Goal: Task Accomplishment & Management: Use online tool/utility

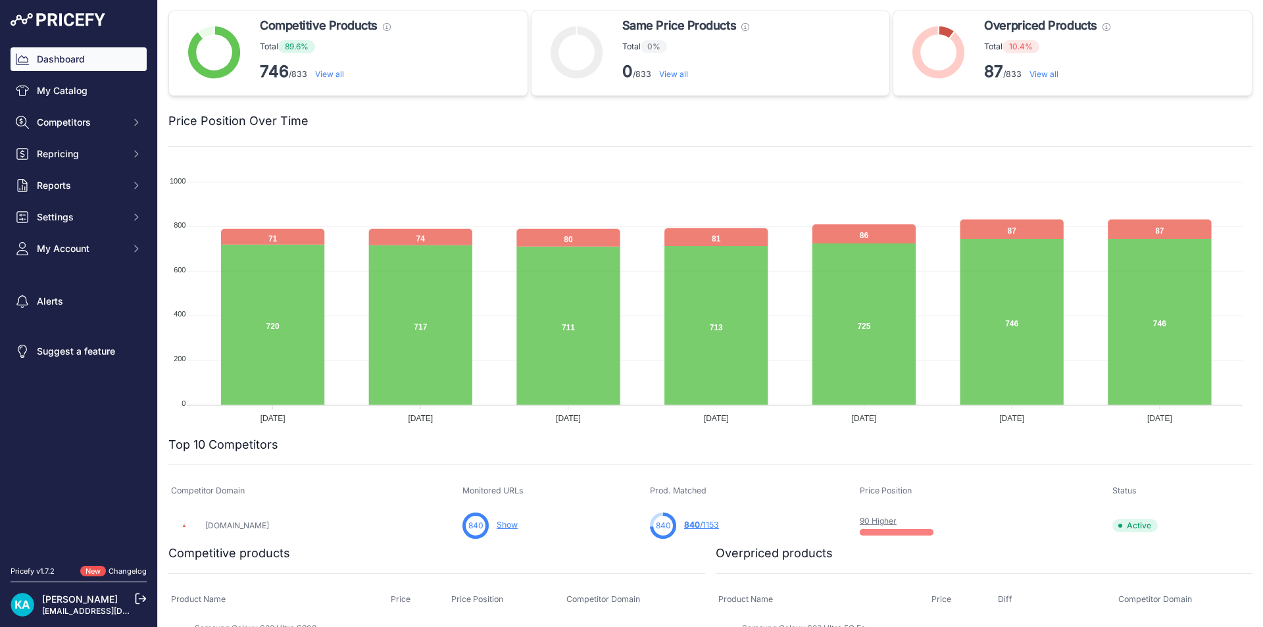
click at [860, 524] on link "90 Higher" at bounding box center [878, 521] width 37 height 10
click at [860, 522] on link "90 Higher" at bounding box center [878, 521] width 37 height 10
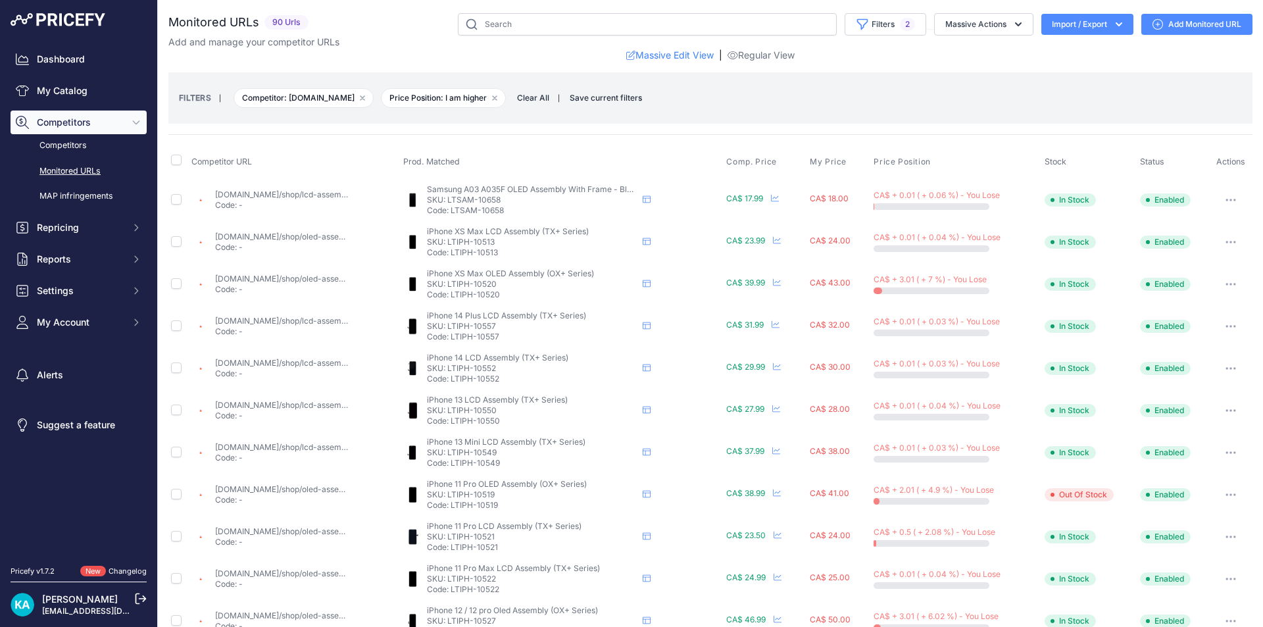
click at [1058, 28] on button "Import / Export" at bounding box center [1088, 24] width 92 height 21
click at [1073, 78] on div "Export" at bounding box center [1086, 76] width 105 height 24
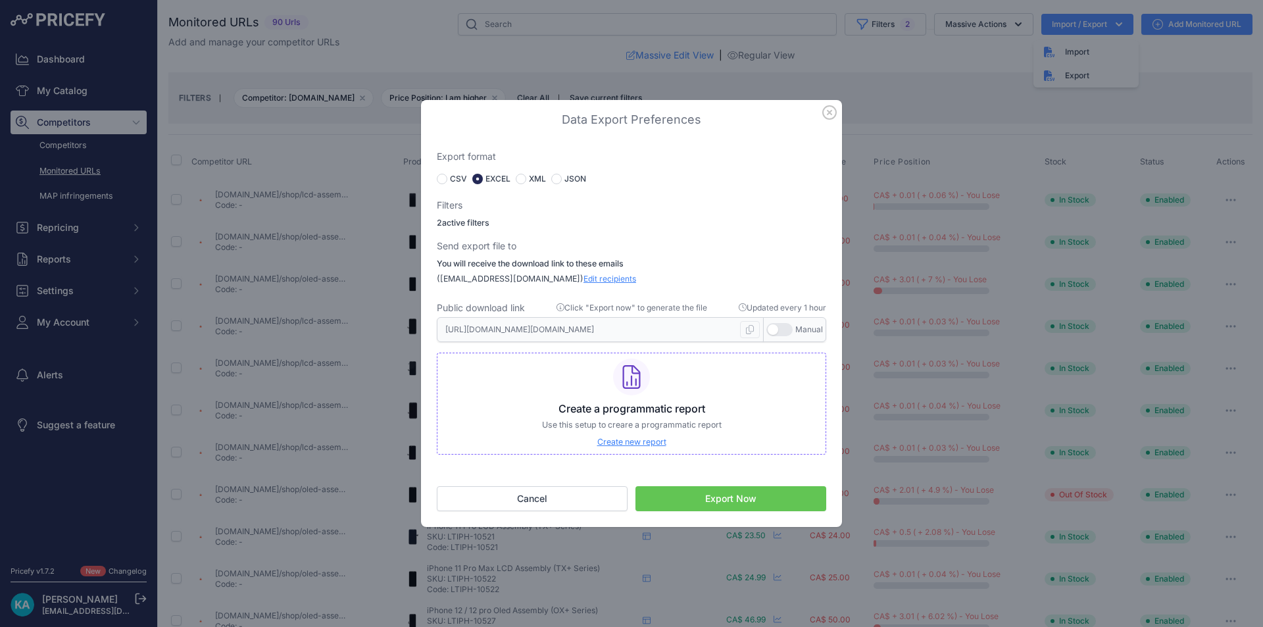
click at [716, 509] on button "Export Now" at bounding box center [731, 498] width 191 height 25
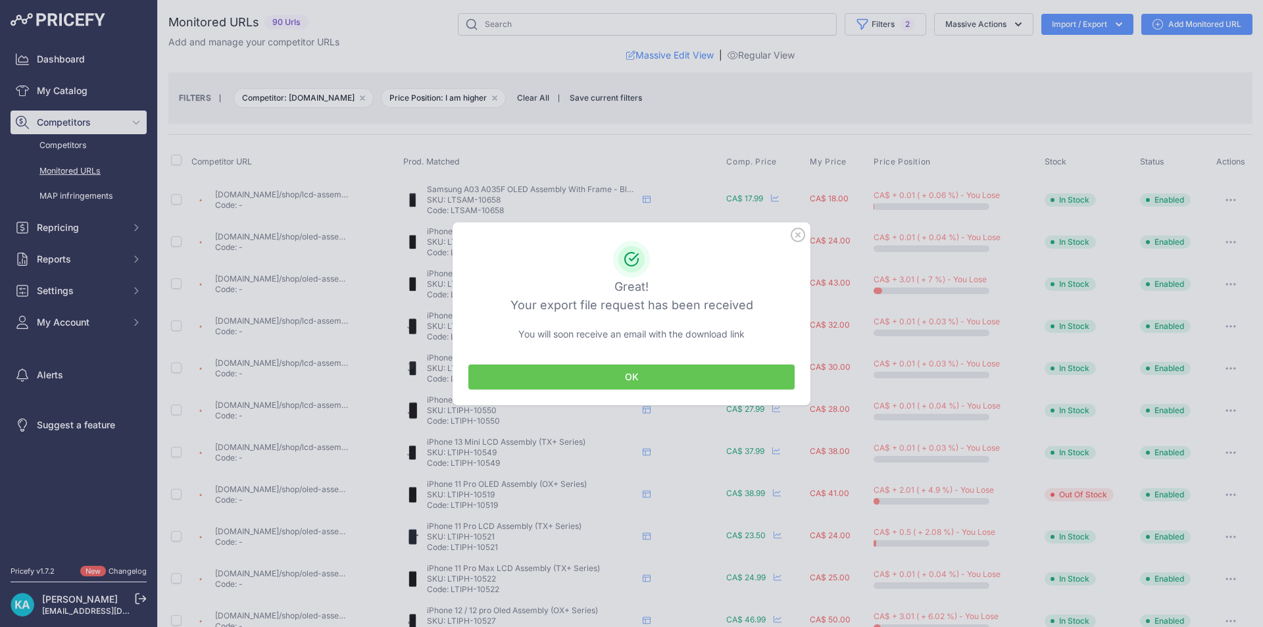
click at [697, 389] on button "OK" at bounding box center [632, 377] width 326 height 25
